Goal: Transaction & Acquisition: Book appointment/travel/reservation

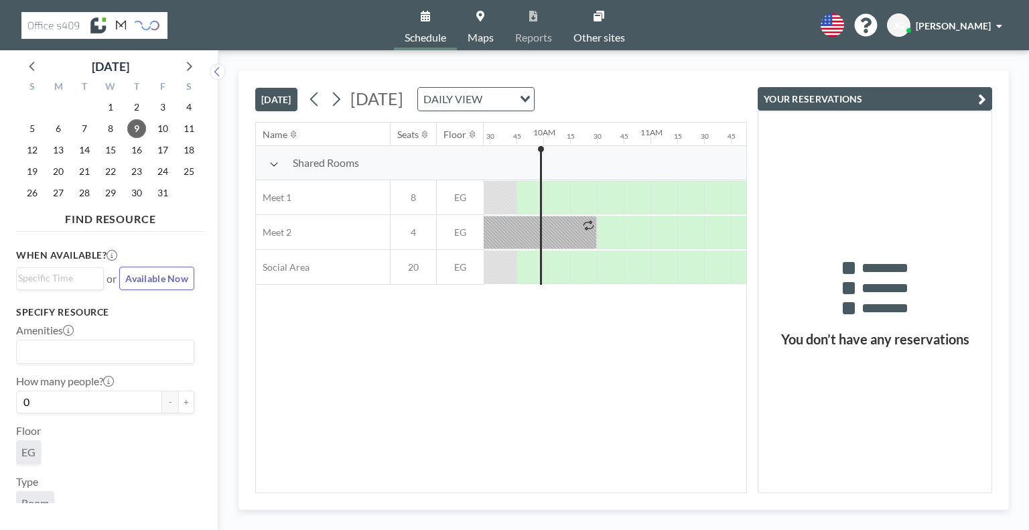
scroll to position [0, 1019]
click at [346, 101] on button at bounding box center [336, 98] width 21 height 21
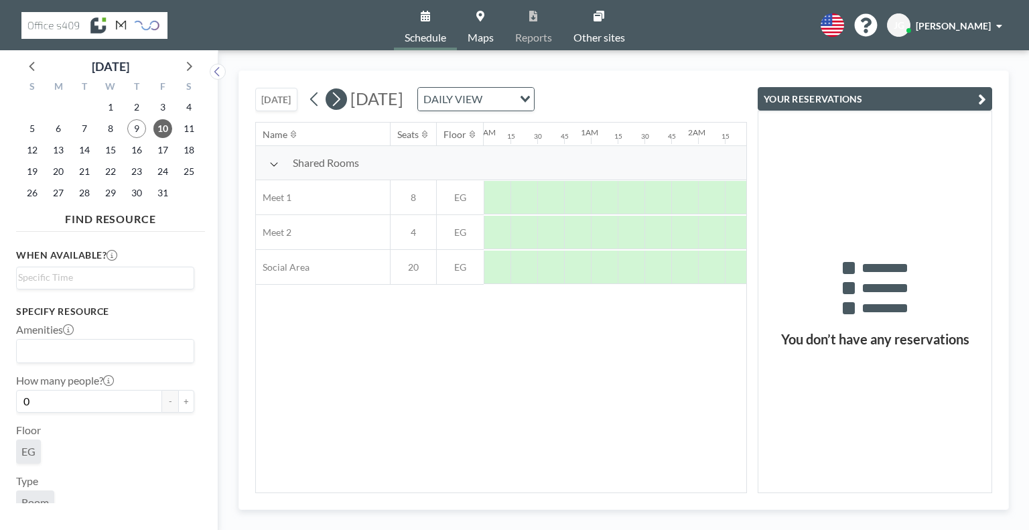
scroll to position [0, 791]
click at [344, 101] on button at bounding box center [336, 98] width 21 height 21
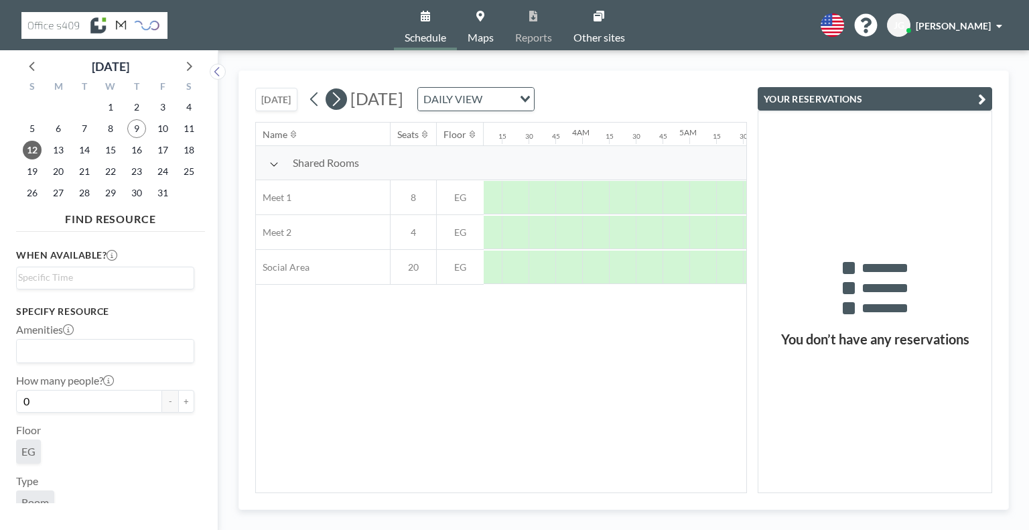
click at [344, 101] on button at bounding box center [336, 98] width 21 height 21
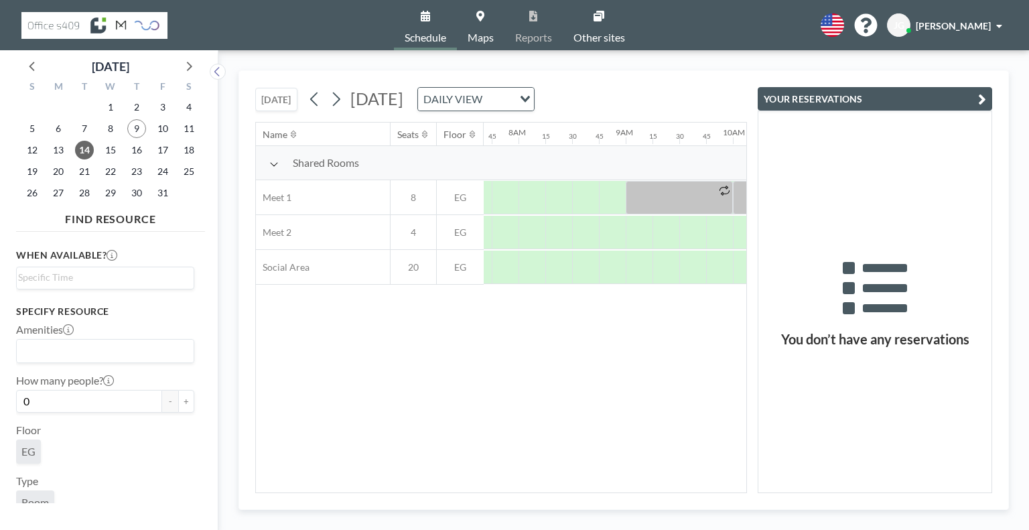
scroll to position [0, 831]
drag, startPoint x: 471, startPoint y: 484, endPoint x: 486, endPoint y: 486, distance: 14.8
click at [486, 486] on div "Name Seats Floor 12AM 15 30 45 1AM 15 30 45 2AM 15 30 45 3AM 15 30 45 4AM 15 30…" at bounding box center [501, 308] width 490 height 370
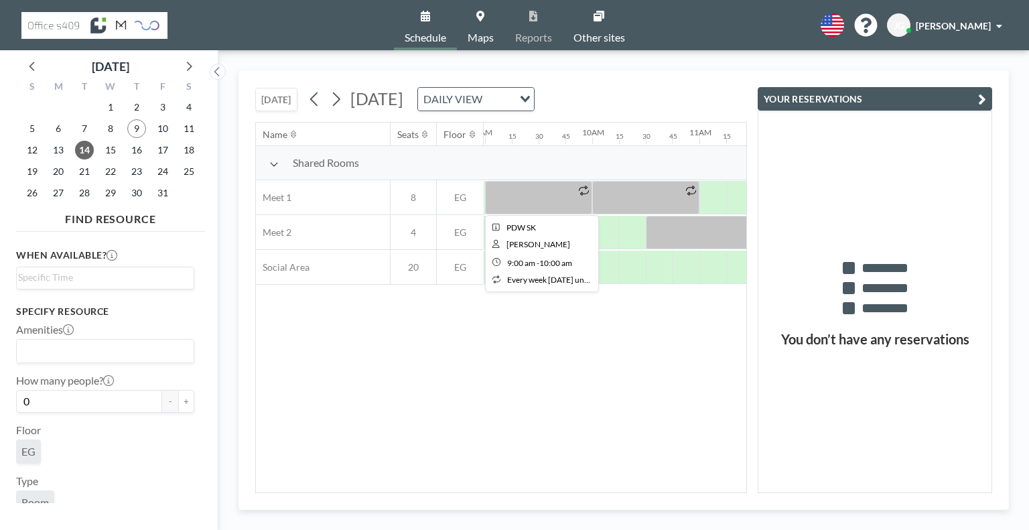
click at [580, 186] on icon at bounding box center [584, 191] width 10 height 10
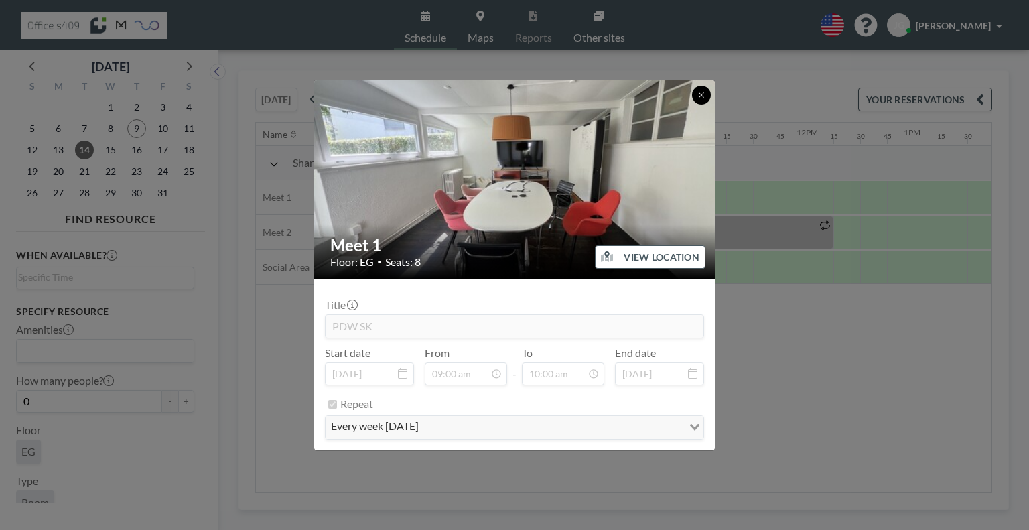
click at [700, 96] on icon at bounding box center [702, 95] width 8 height 8
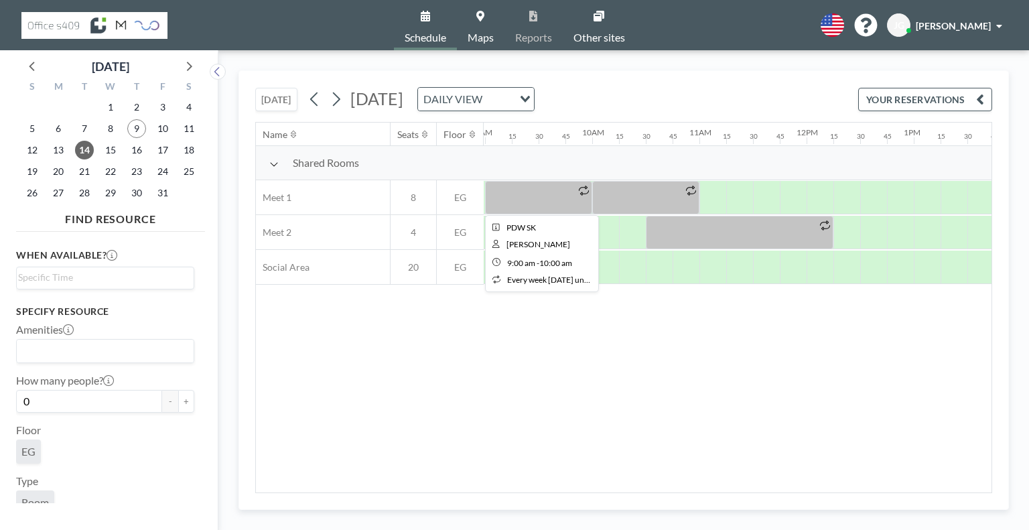
drag, startPoint x: 528, startPoint y: 198, endPoint x: 528, endPoint y: 187, distance: 10.7
click at [528, 187] on div at bounding box center [538, 198] width 107 height 34
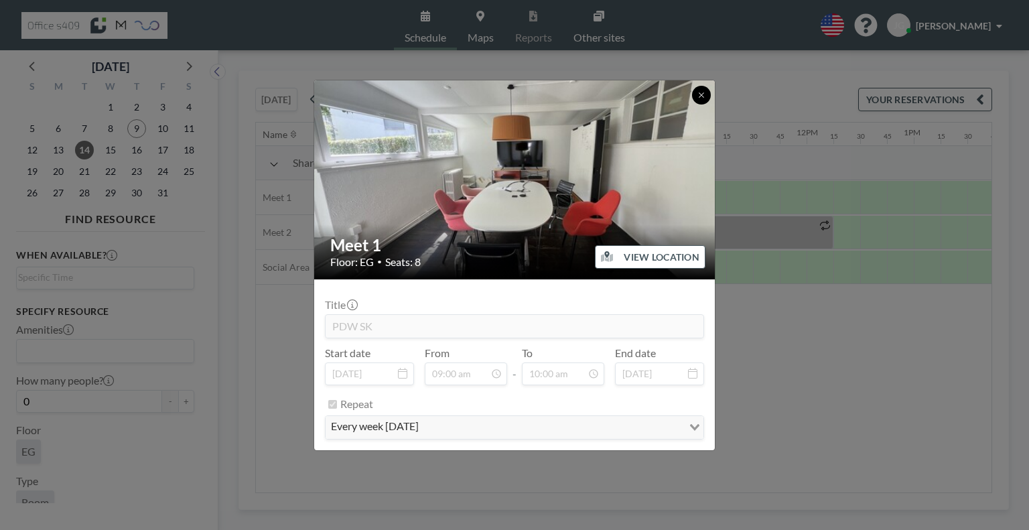
click at [700, 92] on icon at bounding box center [702, 95] width 8 height 8
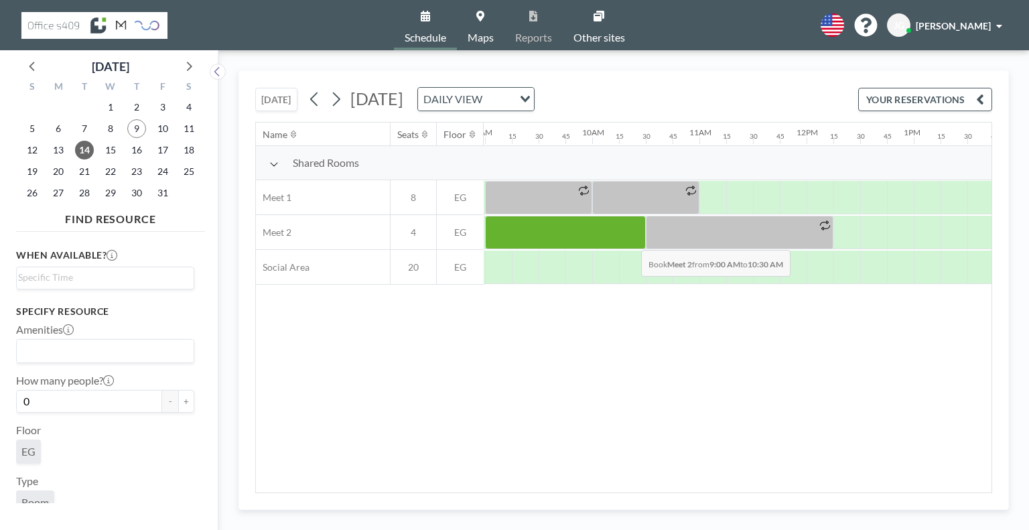
drag, startPoint x: 496, startPoint y: 229, endPoint x: 631, endPoint y: 239, distance: 135.1
click at [631, 239] on div at bounding box center [565, 233] width 161 height 34
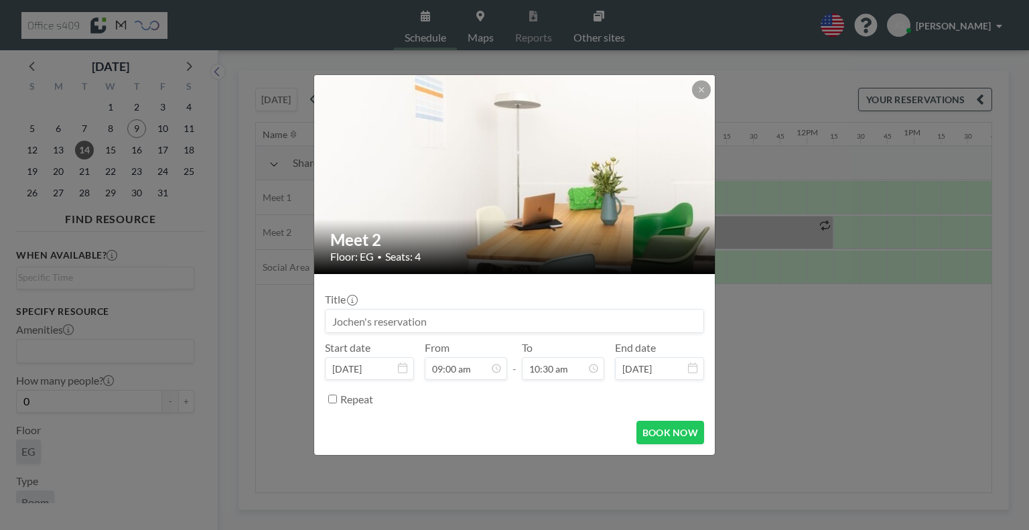
scroll to position [859, 0]
click at [648, 428] on button "BOOK NOW" at bounding box center [671, 432] width 68 height 23
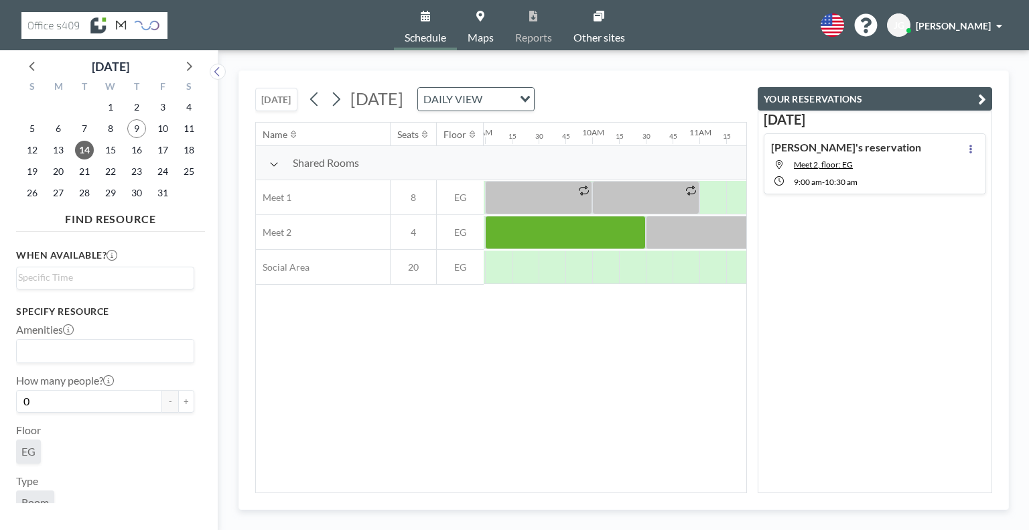
click at [517, 377] on div "Name Seats Floor 12AM 15 30 45 1AM 15 30 45 2AM 15 30 45 3AM 15 30 45 4AM 15 30…" at bounding box center [501, 308] width 490 height 370
